Goal: Information Seeking & Learning: Find specific fact

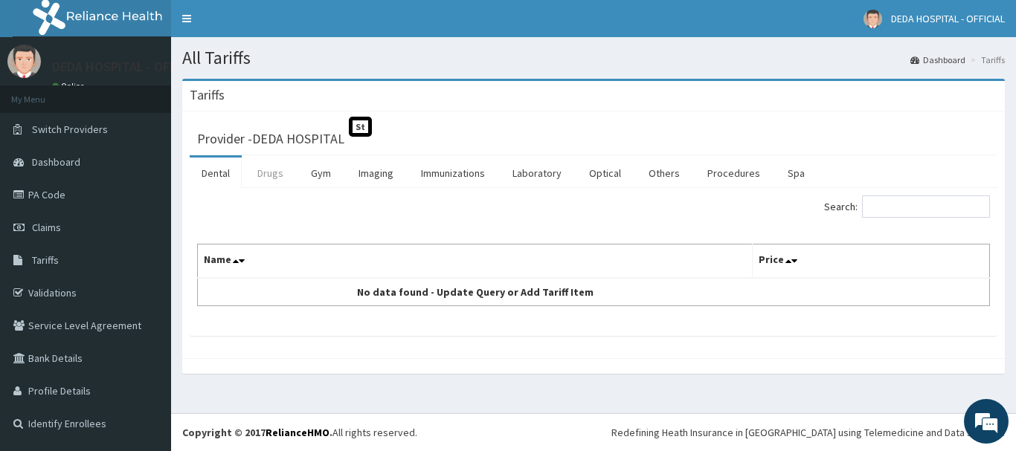
click at [274, 177] on link "Drugs" at bounding box center [270, 173] width 50 height 31
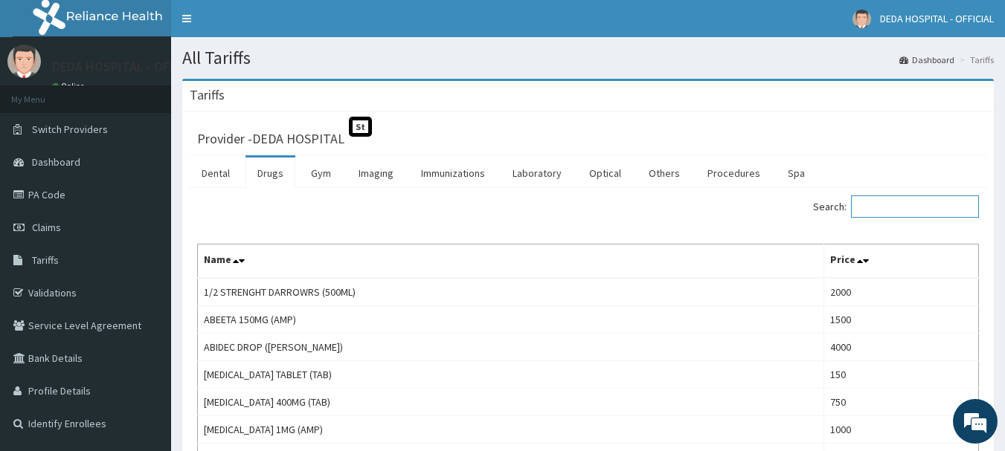
click at [875, 214] on input "Search:" at bounding box center [915, 207] width 128 height 22
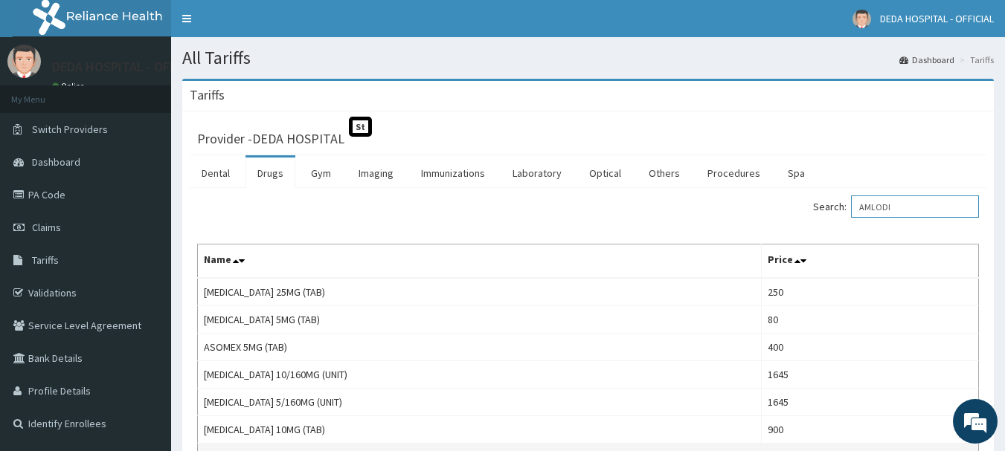
type input "AMLODI"
drag, startPoint x: 668, startPoint y: 162, endPoint x: 126, endPoint y: 214, distance: 544.6
click at [669, 162] on link "Others" at bounding box center [664, 173] width 55 height 31
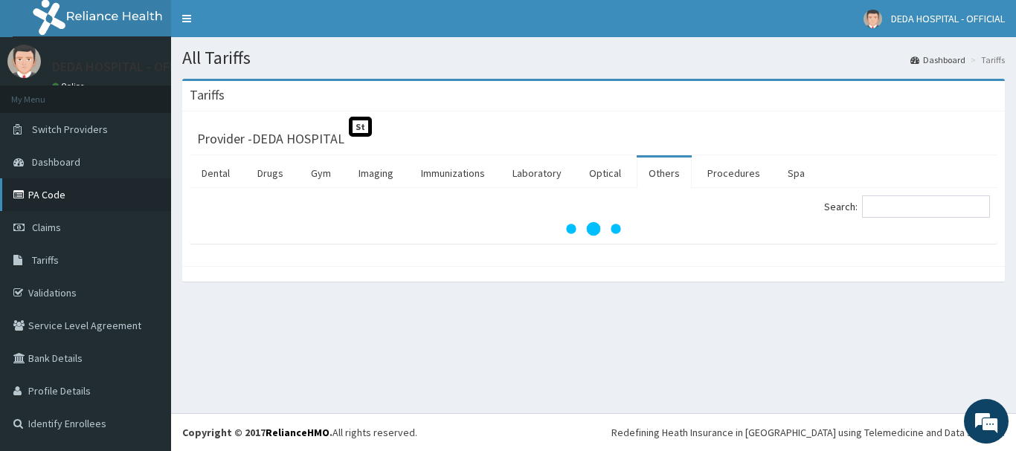
click at [44, 198] on link "PA Code" at bounding box center [85, 194] width 171 height 33
